Goal: Task Accomplishment & Management: Use online tool/utility

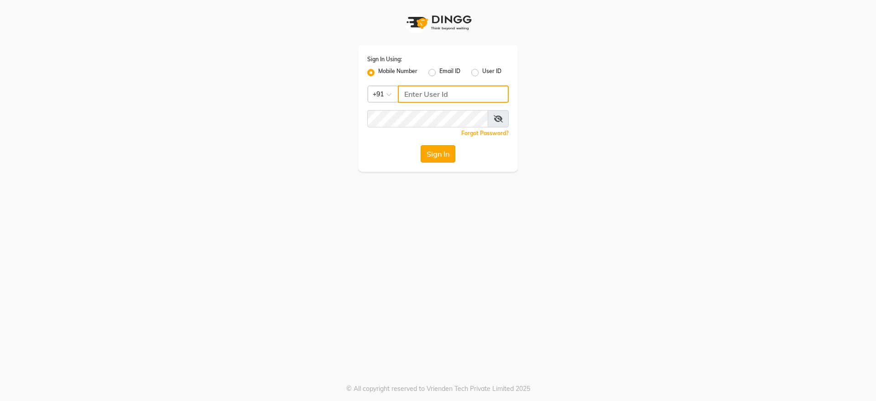
type input "8806650650"
click at [429, 150] on button "Sign In" at bounding box center [438, 153] width 35 height 17
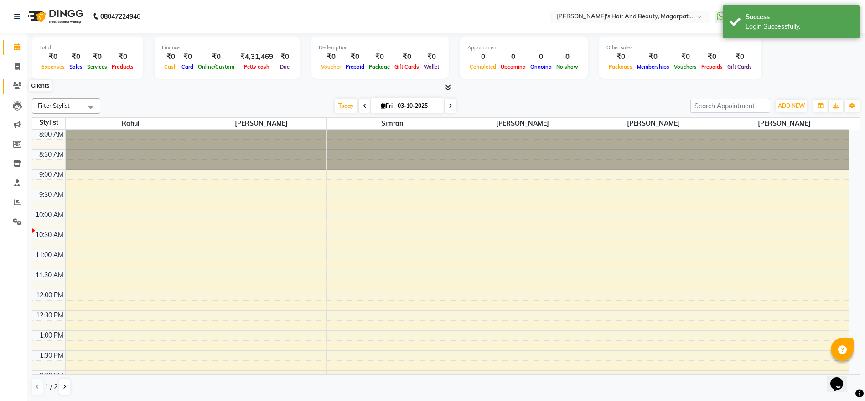
click at [10, 85] on span at bounding box center [17, 86] width 16 height 10
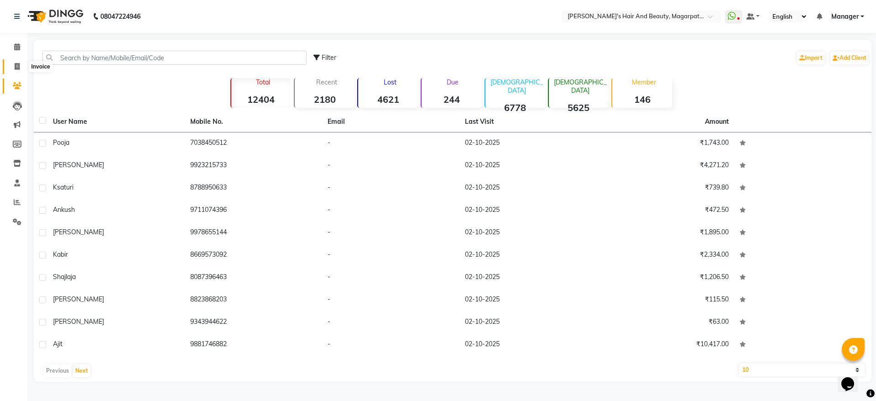
click at [16, 63] on icon at bounding box center [17, 66] width 5 height 7
select select "service"
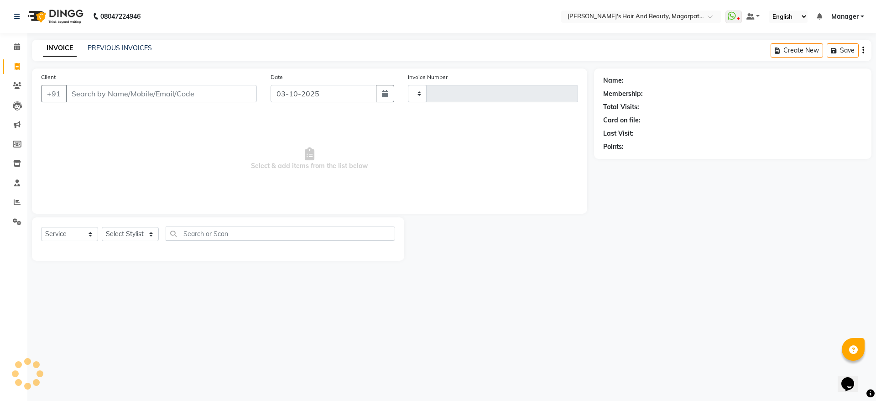
type input "3726"
select select "4517"
click at [91, 88] on input "Client" at bounding box center [161, 93] width 191 height 17
type input "7972177038"
click at [222, 94] on span "Add Client" at bounding box center [233, 93] width 36 height 9
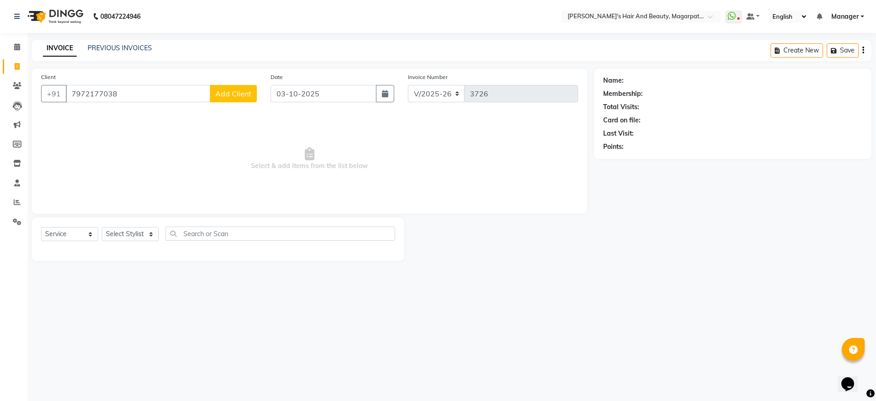
select select "22"
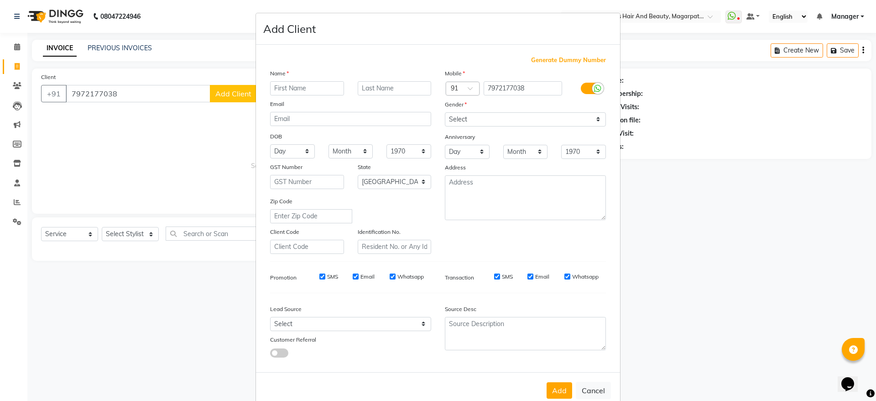
click at [278, 91] on input "text" at bounding box center [307, 88] width 74 height 14
type input "[PERSON_NAME]"
click at [460, 121] on select "Select [DEMOGRAPHIC_DATA] [DEMOGRAPHIC_DATA] Other Prefer Not To Say" at bounding box center [525, 119] width 161 height 14
select select "[DEMOGRAPHIC_DATA]"
click at [445, 112] on select "Select [DEMOGRAPHIC_DATA] [DEMOGRAPHIC_DATA] Other Prefer Not To Say" at bounding box center [525, 119] width 161 height 14
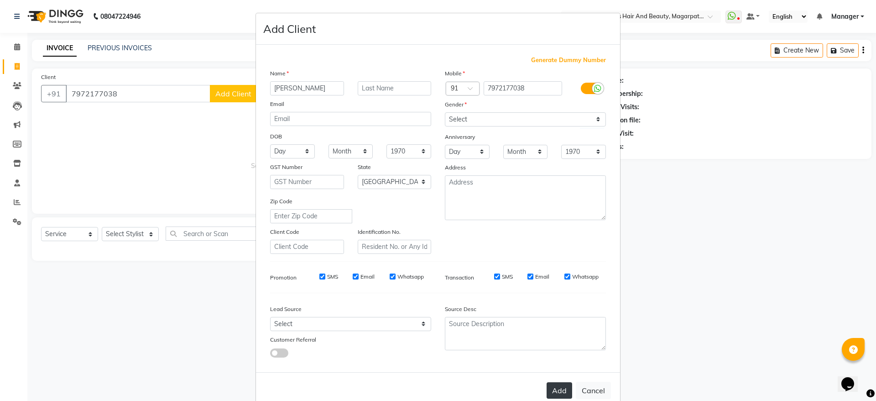
click at [552, 391] on button "Add" at bounding box center [560, 390] width 26 height 16
select select
select select "null"
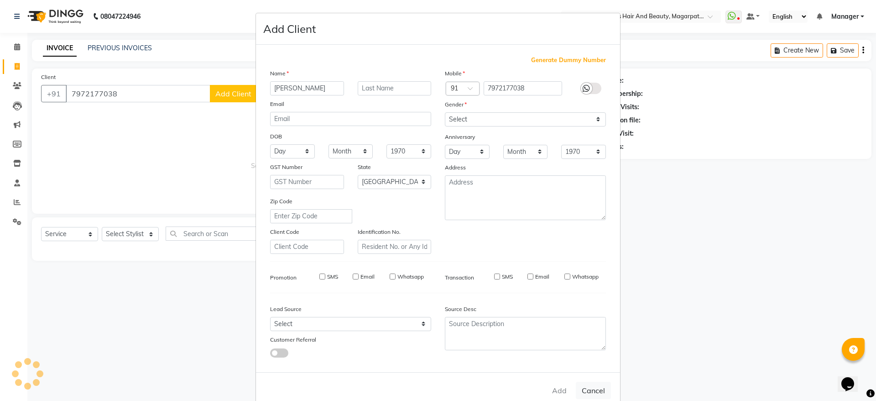
select select
checkbox input "false"
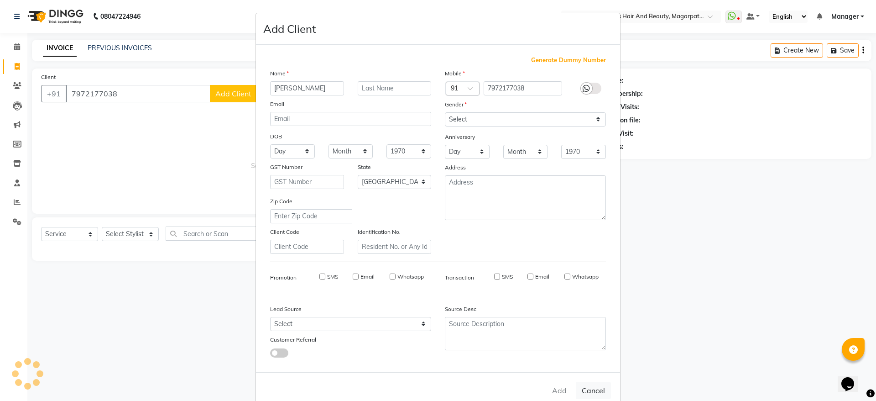
checkbox input "false"
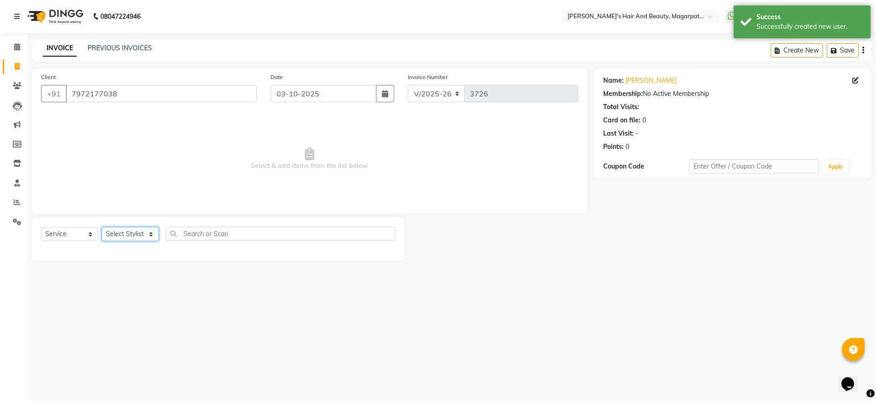
click at [123, 231] on select "Select Stylist [PERSON_NAME] [PERSON_NAME] [PERSON_NAME] Manager [PERSON_NAME] …" at bounding box center [130, 234] width 57 height 14
select select "25867"
click at [102, 227] on select "Select Stylist [PERSON_NAME] [PERSON_NAME] [PERSON_NAME] Manager [PERSON_NAME] …" at bounding box center [130, 234] width 57 height 14
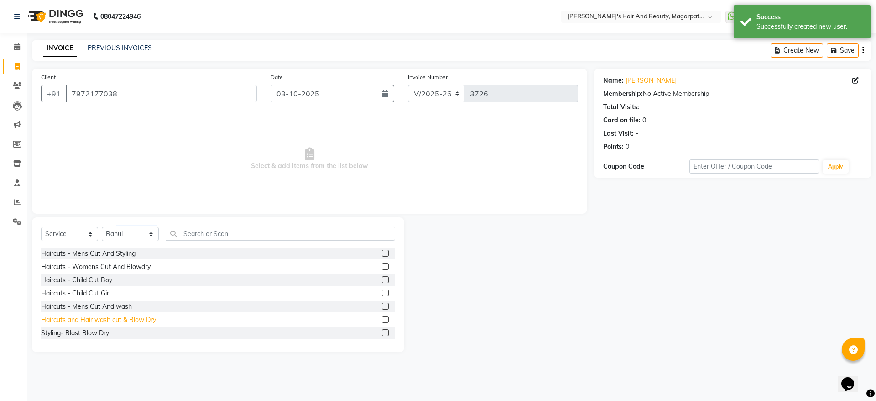
click at [139, 318] on div "Haircuts and Hair wash cut & Blow Dry" at bounding box center [98, 320] width 115 height 10
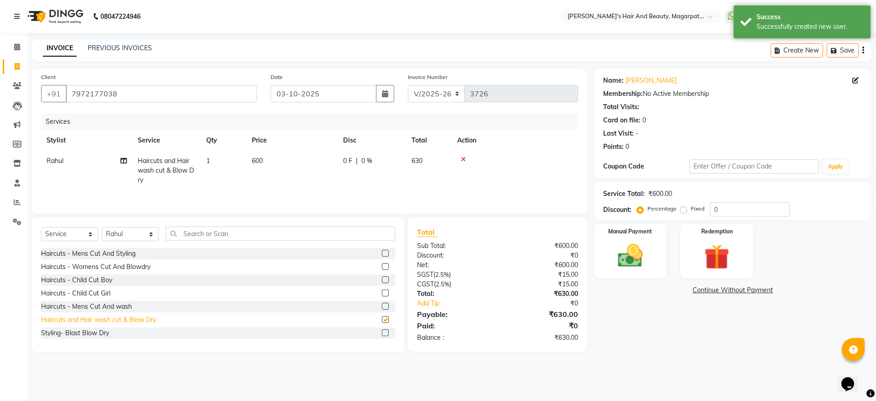
checkbox input "false"
click at [256, 158] on span "600" at bounding box center [257, 160] width 11 height 8
select select "25867"
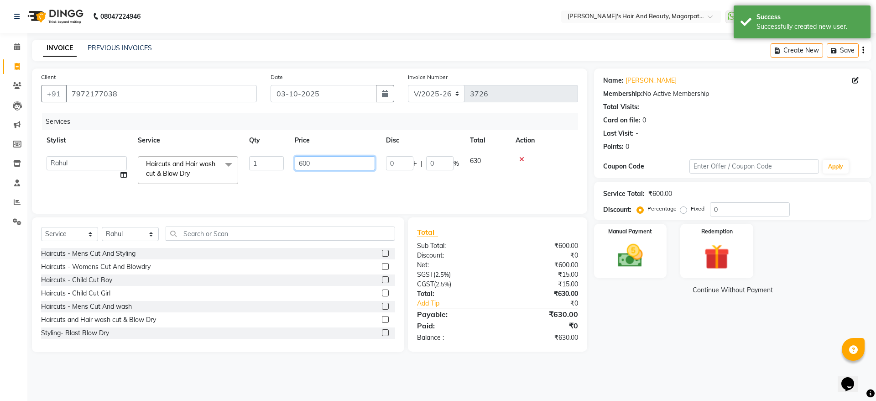
drag, startPoint x: 325, startPoint y: 162, endPoint x: 282, endPoint y: 168, distance: 43.3
click at [282, 168] on tr "[PERSON_NAME] [PERSON_NAME] [PERSON_NAME] Manager [PERSON_NAME] [PERSON_NAME] […" at bounding box center [309, 170] width 537 height 39
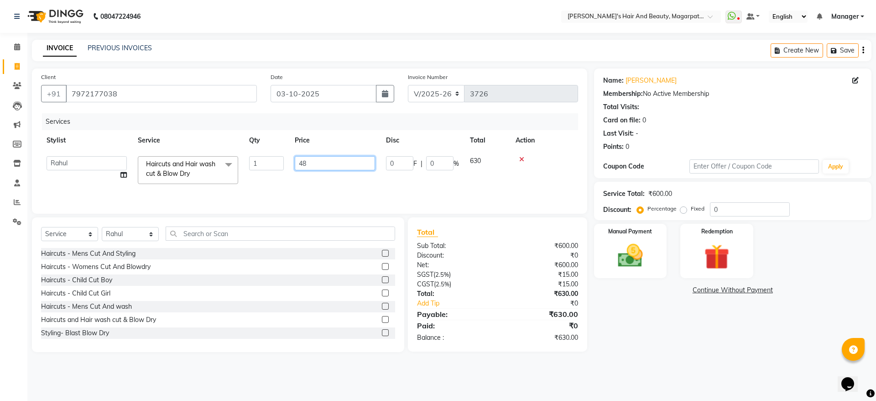
type input "480"
click at [286, 189] on div "Services Stylist Service Qty Price Disc Total Action [PERSON_NAME] [PERSON_NAME…" at bounding box center [309, 158] width 537 height 91
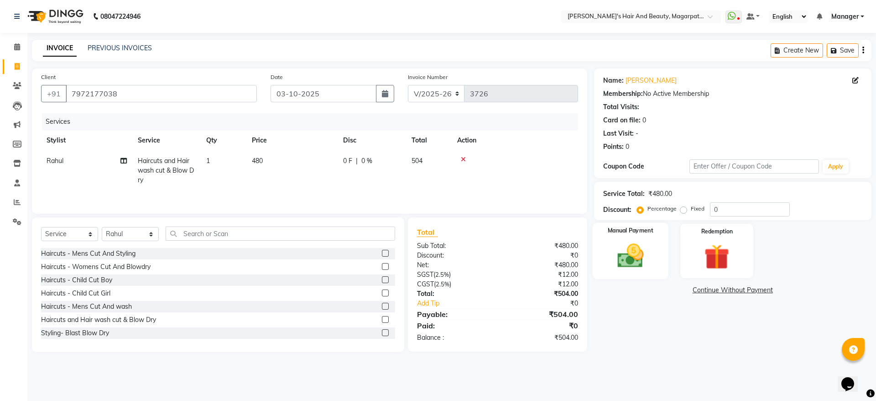
click at [629, 264] on img at bounding box center [630, 255] width 42 height 30
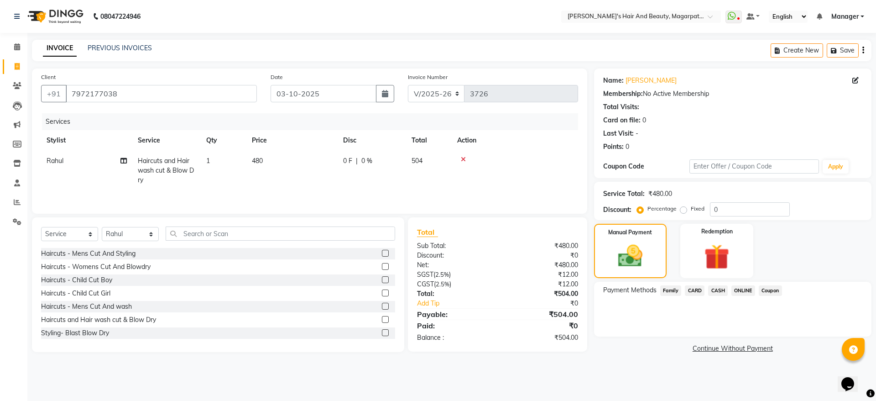
click at [739, 292] on span "ONLINE" at bounding box center [743, 290] width 24 height 10
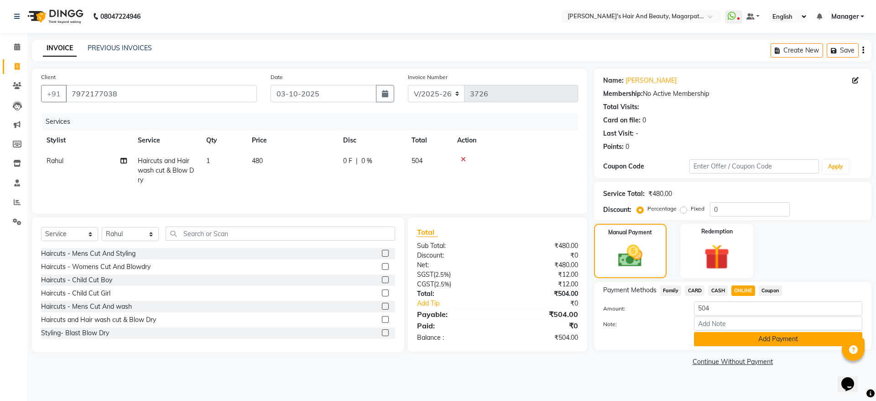
click at [747, 343] on button "Add Payment" at bounding box center [778, 339] width 168 height 14
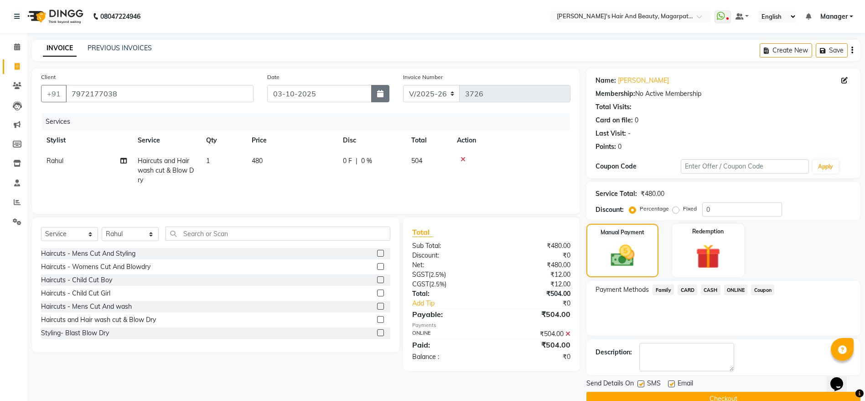
click at [380, 92] on icon "button" at bounding box center [380, 93] width 6 height 7
select select "10"
select select "2025"
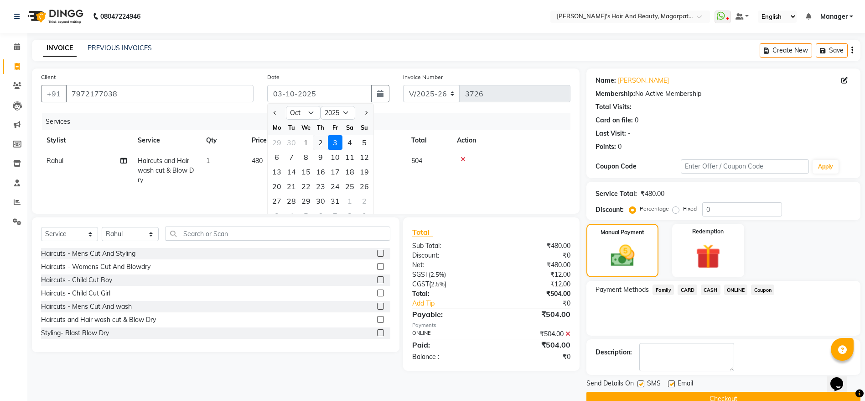
click at [319, 139] on div "2" at bounding box center [320, 142] width 15 height 15
type input "02-10-2025"
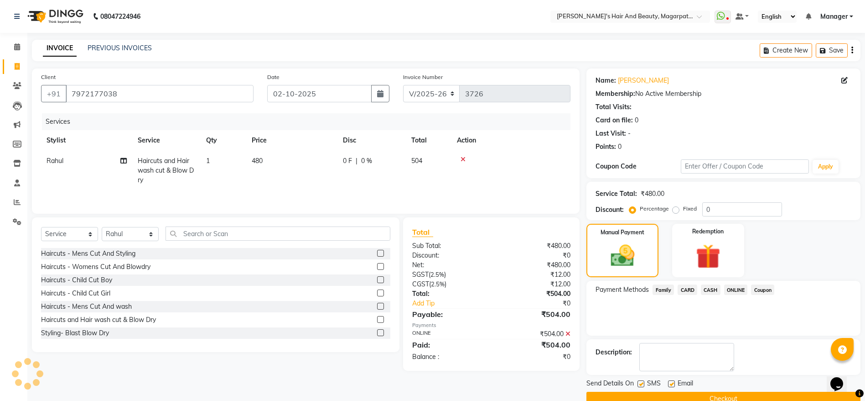
scroll to position [19, 0]
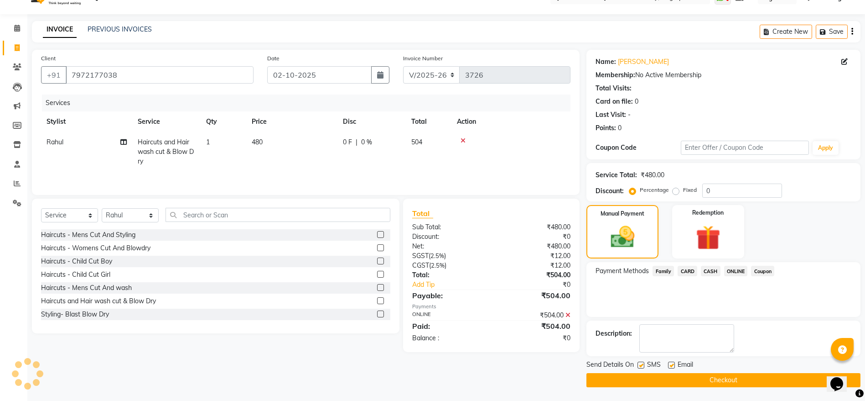
click at [695, 378] on button "Checkout" at bounding box center [724, 380] width 274 height 14
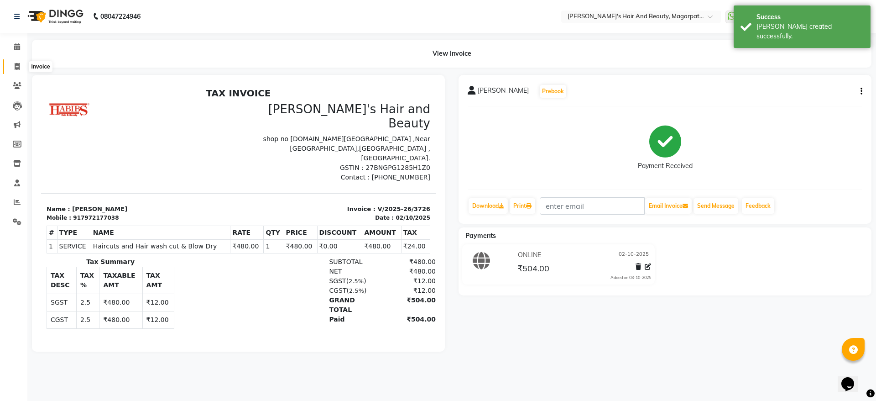
click at [15, 65] on icon at bounding box center [17, 66] width 5 height 7
select select "4517"
select select "service"
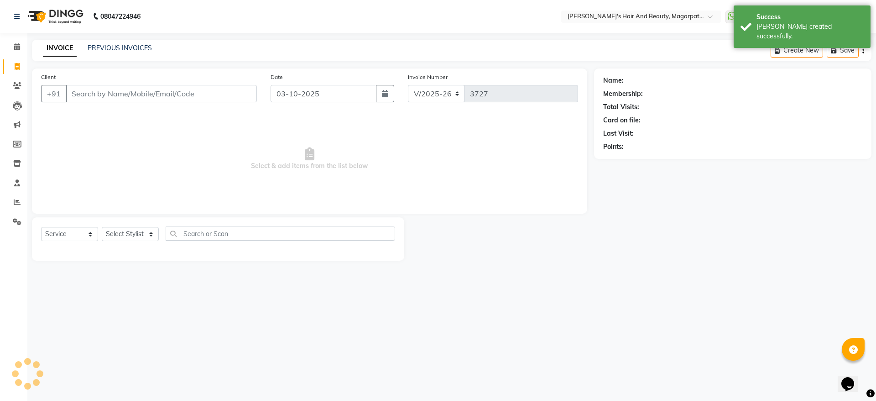
click at [95, 96] on input "Client" at bounding box center [161, 93] width 191 height 17
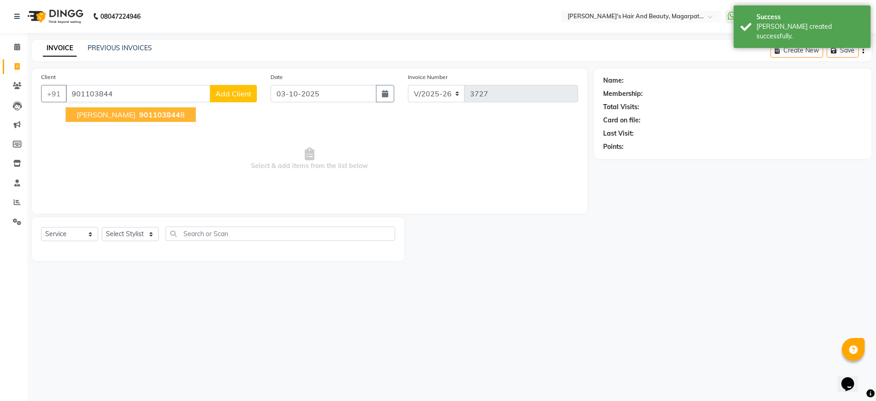
click at [99, 114] on span "[PERSON_NAME]" at bounding box center [106, 114] width 59 height 9
type input "9011038448"
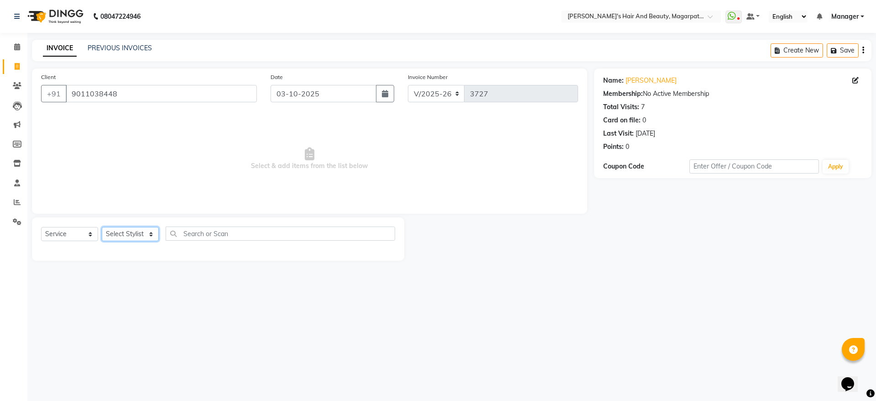
click at [116, 230] on select "Select Stylist [PERSON_NAME] [PERSON_NAME] [PERSON_NAME] Manager [PERSON_NAME] …" at bounding box center [130, 234] width 57 height 14
select select "25867"
click at [102, 227] on select "Select Stylist [PERSON_NAME] [PERSON_NAME] [PERSON_NAME] Manager [PERSON_NAME] …" at bounding box center [130, 234] width 57 height 14
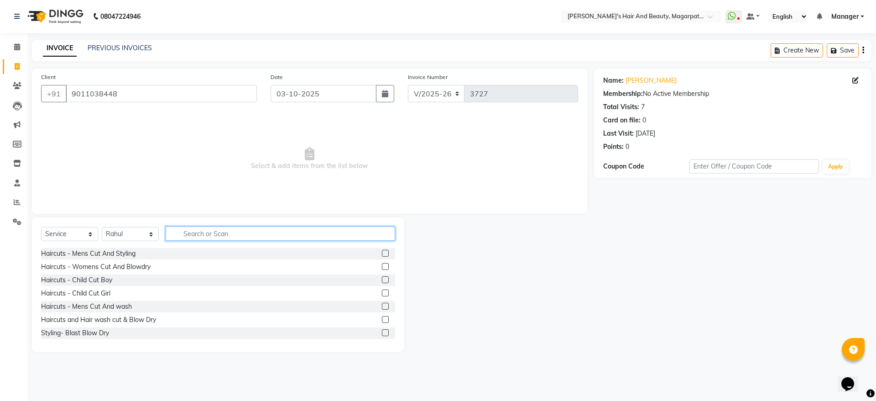
click at [188, 236] on input "text" at bounding box center [280, 233] width 229 height 14
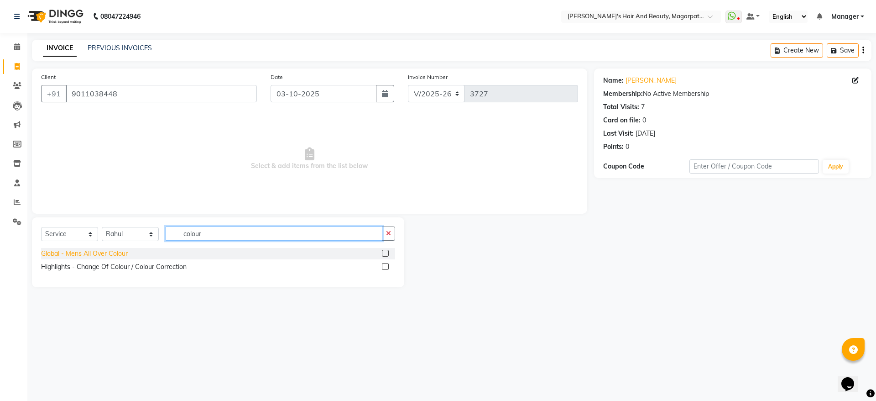
type input "colour"
click at [113, 249] on div "Global - Mens All Over Colour_" at bounding box center [86, 254] width 90 height 10
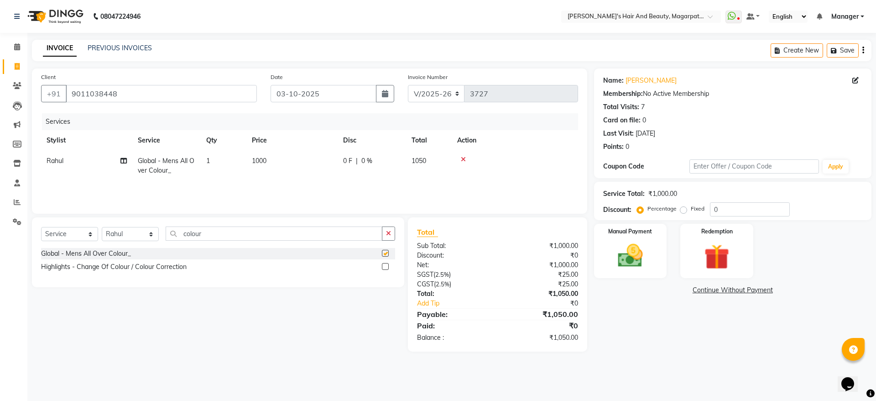
checkbox input "false"
click at [268, 149] on th "Price" at bounding box center [291, 140] width 91 height 21
click at [273, 161] on td "1000" at bounding box center [291, 166] width 91 height 30
select select "25867"
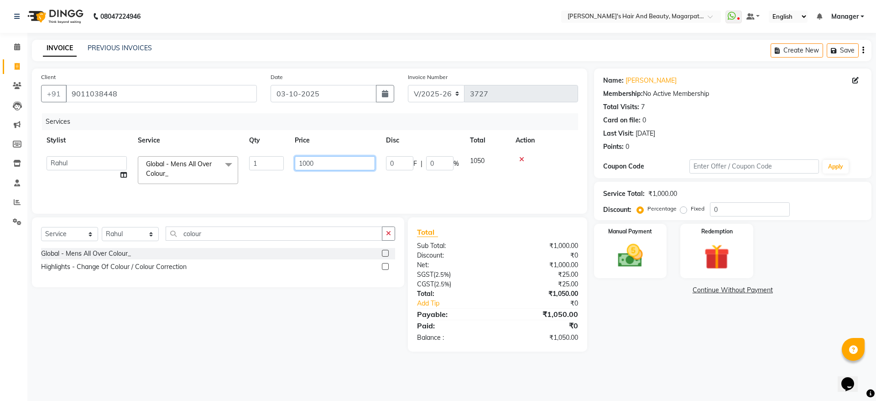
drag, startPoint x: 322, startPoint y: 160, endPoint x: 295, endPoint y: 166, distance: 27.5
click at [295, 166] on input "1000" at bounding box center [335, 163] width 80 height 14
type input "1200"
click at [302, 181] on div "Services Stylist Service Qty Price Disc Total Action Rahul Global - Mens All Ov…" at bounding box center [309, 158] width 537 height 91
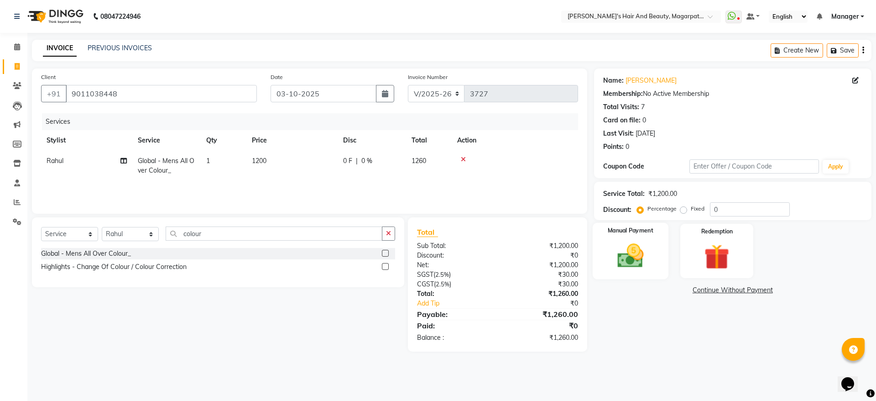
click at [626, 245] on img at bounding box center [630, 255] width 42 height 30
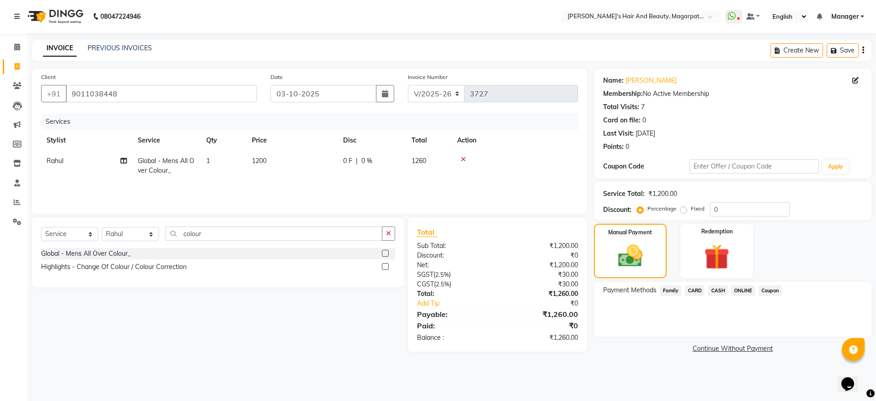
click at [739, 289] on span "ONLINE" at bounding box center [743, 290] width 24 height 10
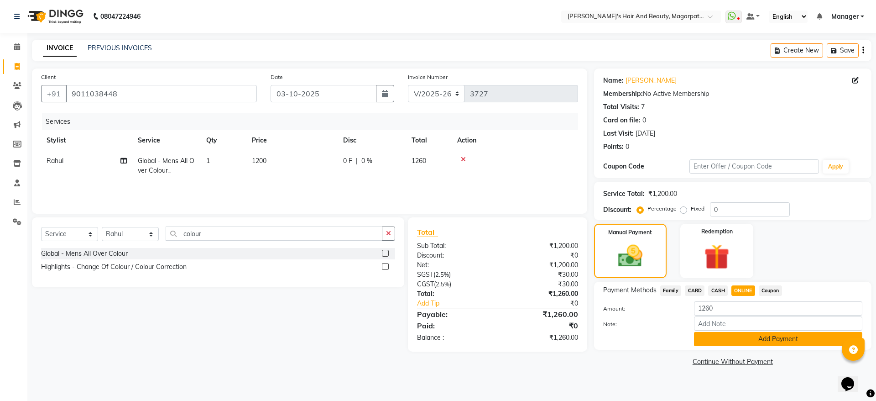
click at [743, 336] on button "Add Payment" at bounding box center [778, 339] width 168 height 14
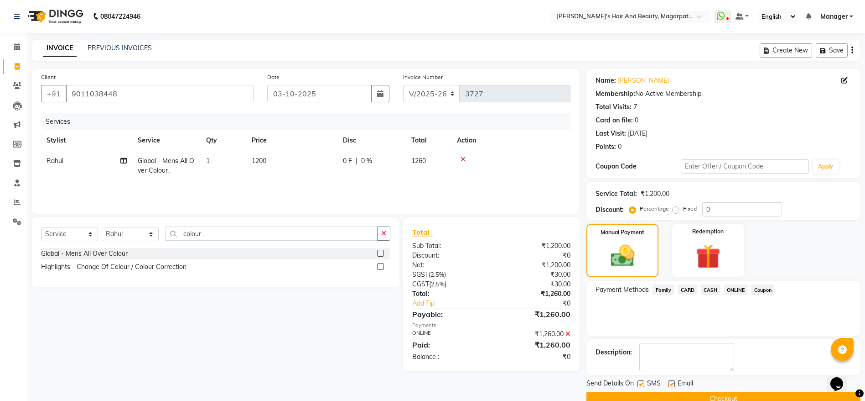
scroll to position [19, 0]
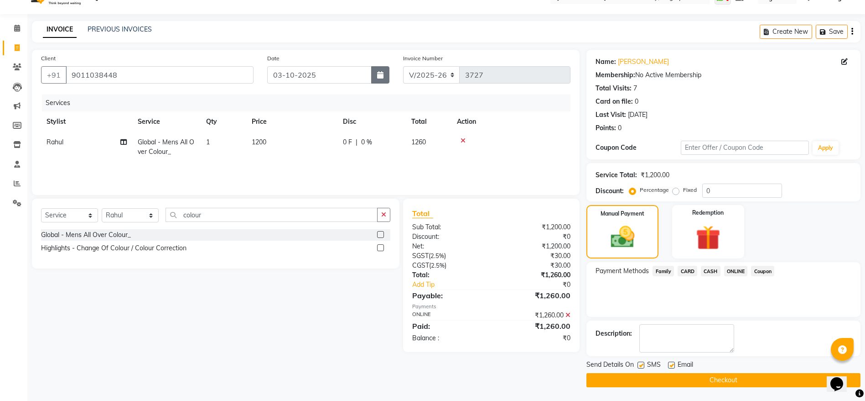
click at [383, 70] on button "button" at bounding box center [380, 74] width 18 height 17
select select "10"
select select "2025"
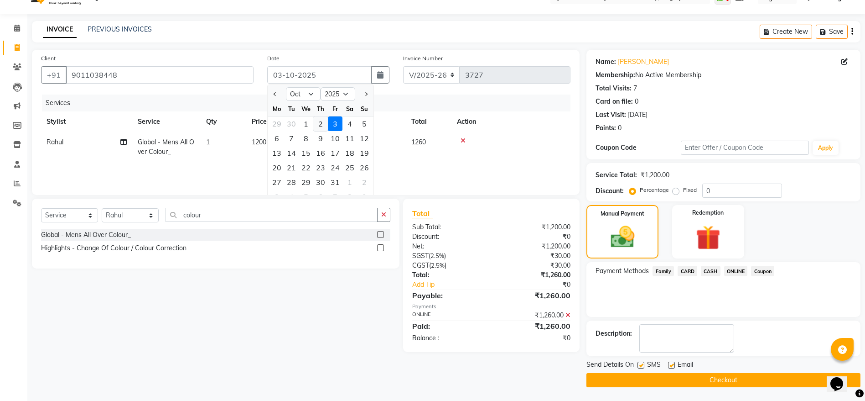
click at [322, 124] on div "2" at bounding box center [320, 123] width 15 height 15
type input "02-10-2025"
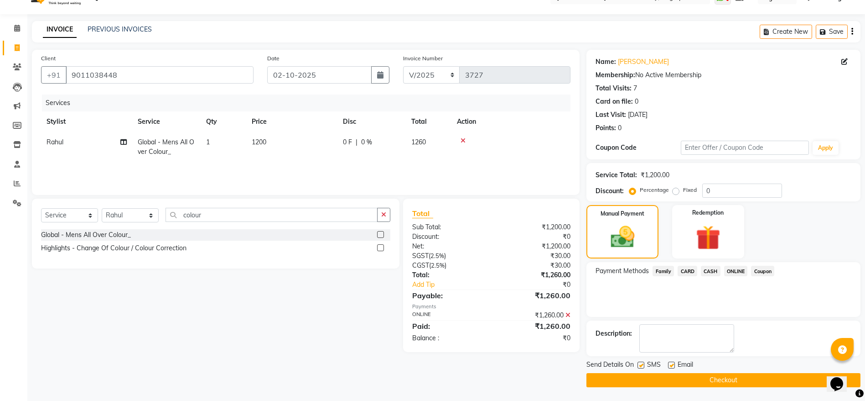
click at [658, 375] on button "Checkout" at bounding box center [724, 380] width 274 height 14
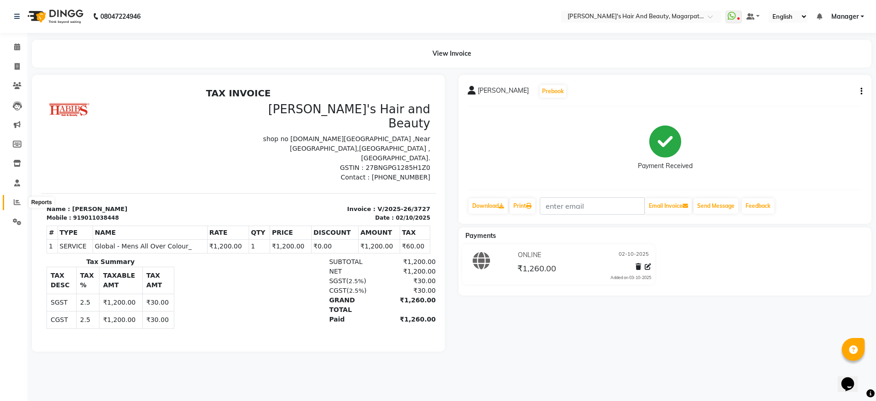
click at [14, 198] on icon at bounding box center [17, 201] width 7 height 7
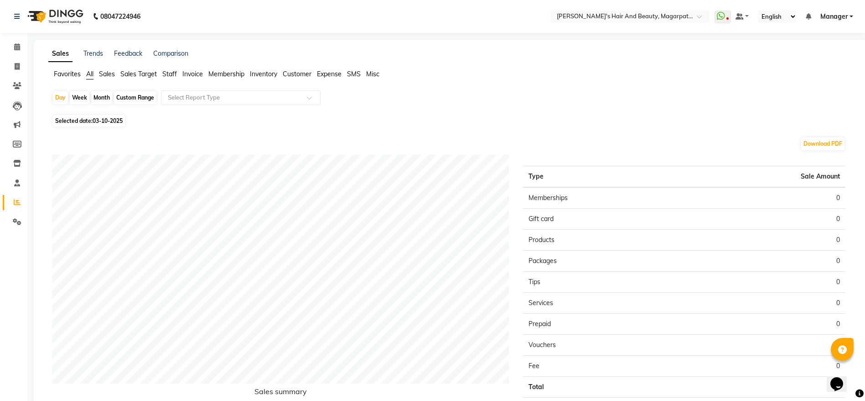
click at [169, 74] on span "Staff" at bounding box center [169, 74] width 15 height 8
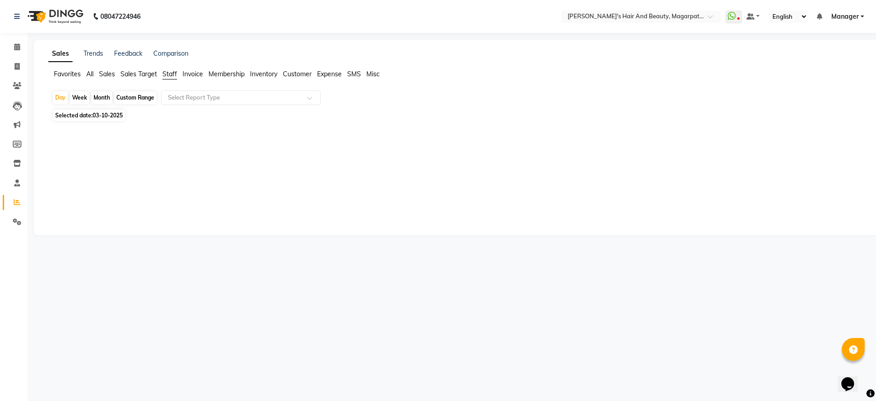
click at [106, 114] on span "03-10-2025" at bounding box center [108, 115] width 30 height 7
select select "10"
select select "2025"
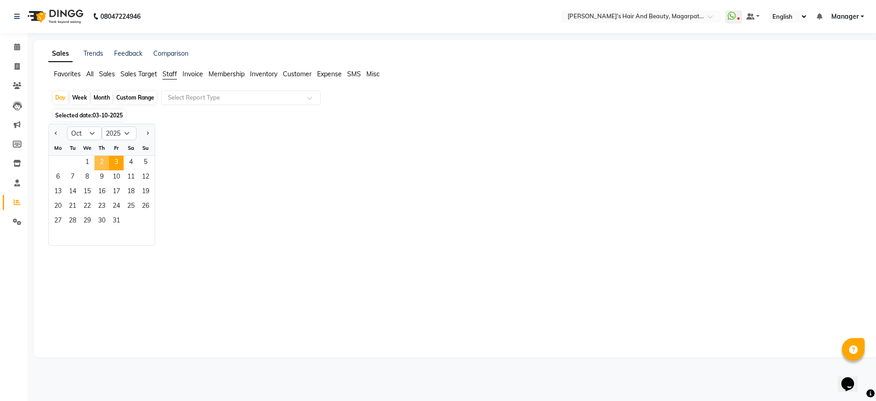
click at [105, 159] on span "2" at bounding box center [101, 163] width 15 height 15
